Goal: Information Seeking & Learning: Check status

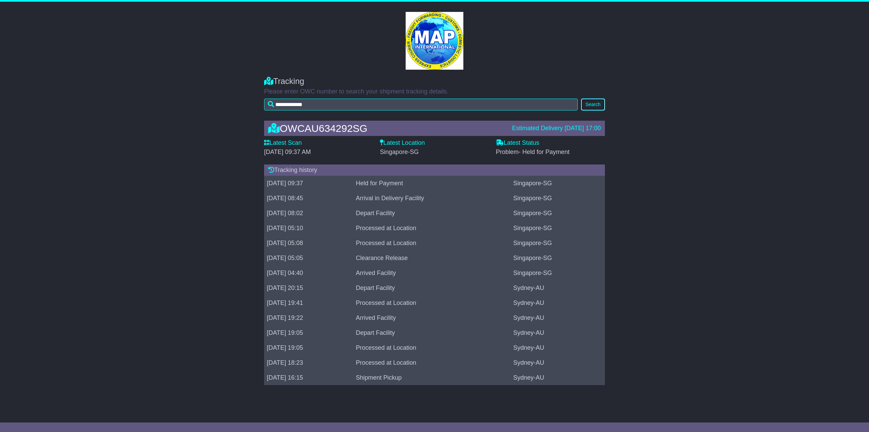
click at [593, 105] on button "Search" at bounding box center [593, 104] width 24 height 12
click at [598, 106] on button "Search" at bounding box center [593, 104] width 24 height 12
click at [599, 103] on button "Search" at bounding box center [593, 104] width 24 height 12
click at [394, 183] on td "Held for Payment" at bounding box center [432, 183] width 158 height 15
